Goal: Information Seeking & Learning: Check status

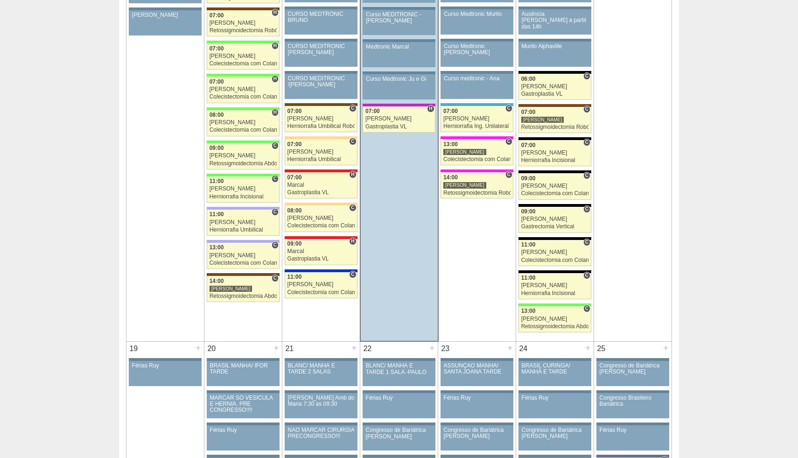
scroll to position [1105, 0]
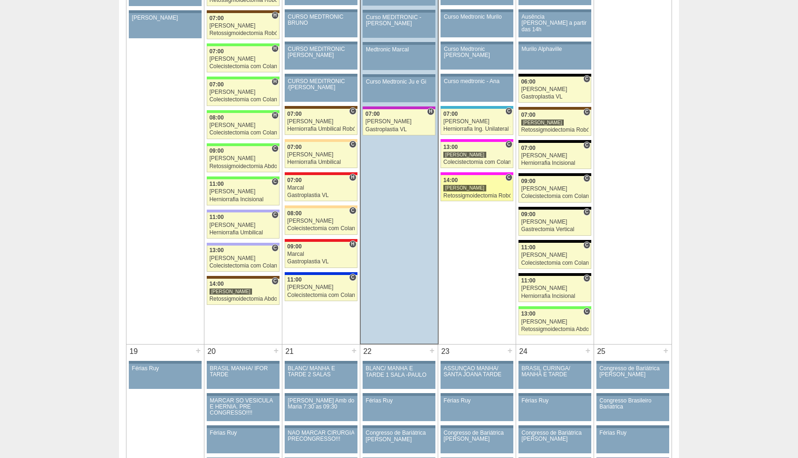
click at [474, 187] on div "[PERSON_NAME]" at bounding box center [464, 187] width 43 height 7
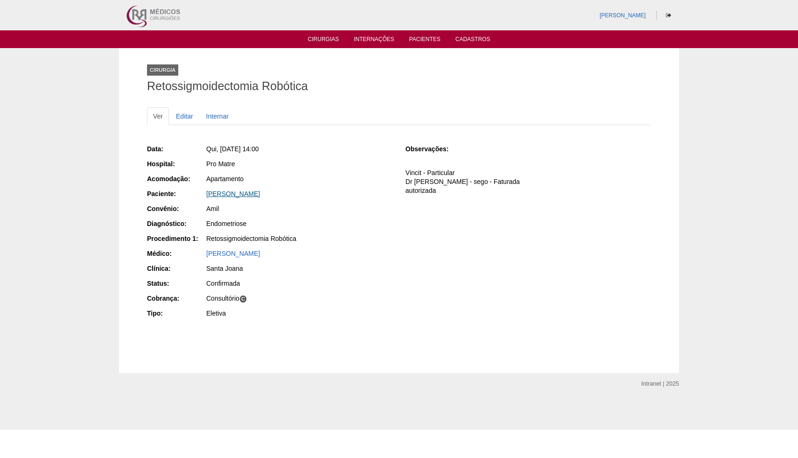
click at [222, 192] on link "[PERSON_NAME]" at bounding box center [233, 193] width 54 height 7
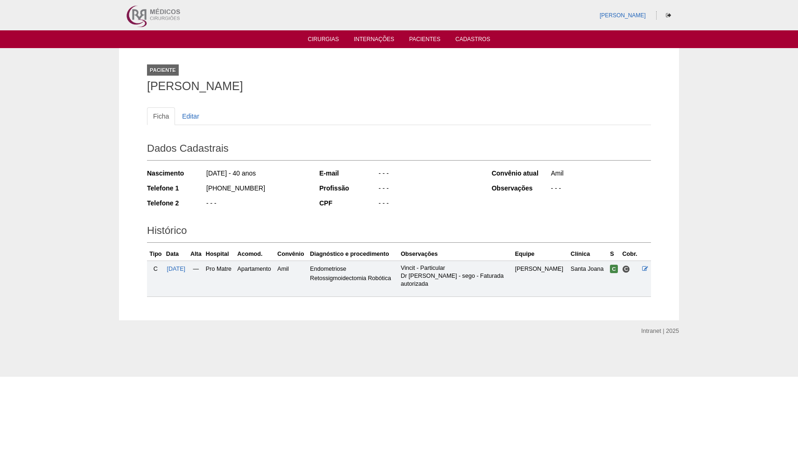
click at [146, 88] on div "Paciente CAMILA VALLIM MAZERO Ficha Editar Dados Cadastrais Nascimento 16/05/19…" at bounding box center [399, 184] width 518 height 272
drag, startPoint x: 150, startPoint y: 85, endPoint x: 294, endPoint y: 86, distance: 144.3
click at [295, 86] on h1 "CAMILA VALLIM MAZERO" at bounding box center [399, 86] width 504 height 12
copy h1 "CAMILA VALLIM MAZERO"
click at [257, 127] on div "Ficha Editar" at bounding box center [399, 120] width 504 height 27
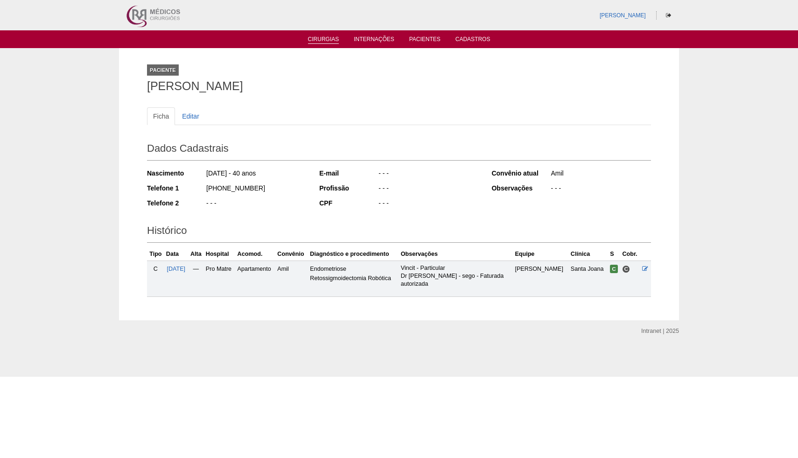
click at [334, 41] on link "Cirurgias" at bounding box center [323, 40] width 31 height 8
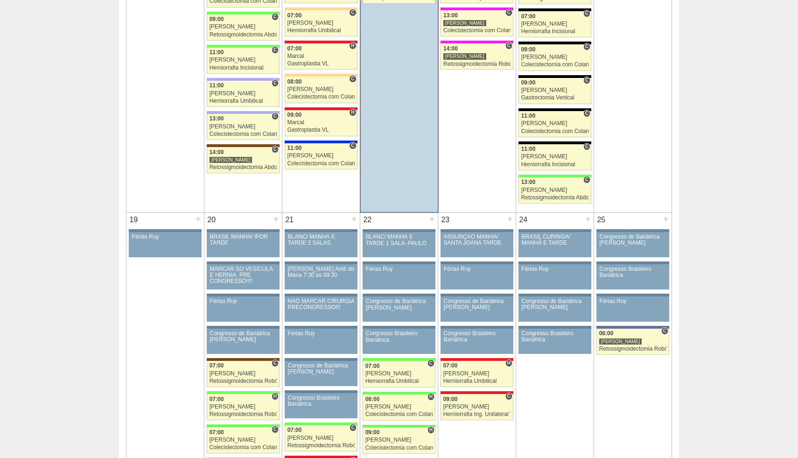
scroll to position [1107, 0]
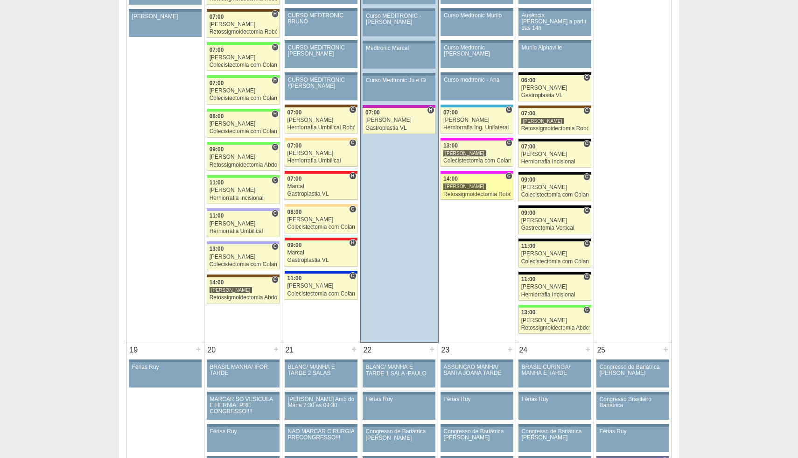
click at [470, 194] on div "Retossigmoidectomia Robótica" at bounding box center [476, 194] width 67 height 6
